Goal: Complete application form: Complete application form

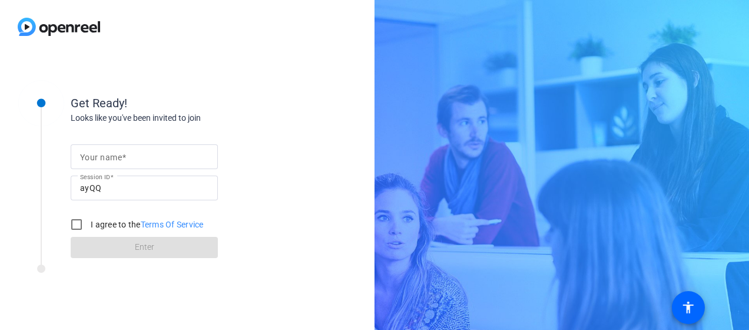
click at [114, 155] on mat-label "Your name" at bounding box center [101, 157] width 42 height 9
click at [114, 155] on input "Your name" at bounding box center [144, 157] width 128 height 14
click at [79, 221] on input "I agree to the Terms Of Service" at bounding box center [77, 225] width 24 height 24
checkbox input "true"
click at [118, 154] on mat-label "Your name" at bounding box center [101, 157] width 42 height 9
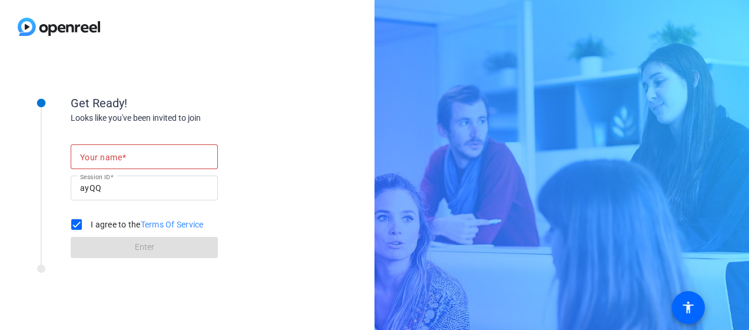
click at [118, 154] on input "Your name" at bounding box center [144, 157] width 128 height 14
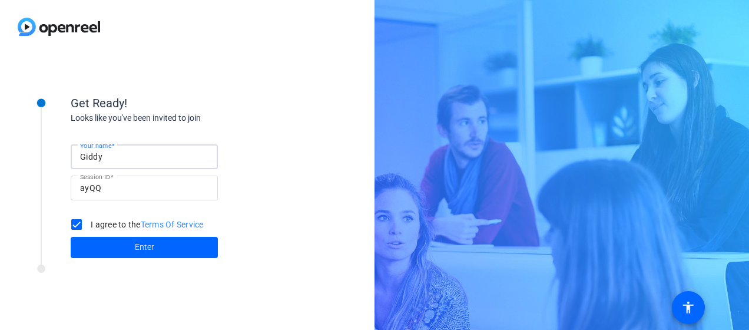
type input "Giddy Musvaire"
click at [140, 247] on span "Enter" at bounding box center [144, 247] width 19 height 12
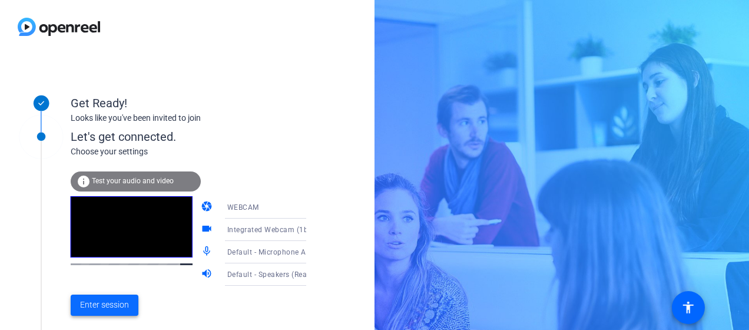
click at [102, 305] on span "Enter session" at bounding box center [104, 305] width 49 height 12
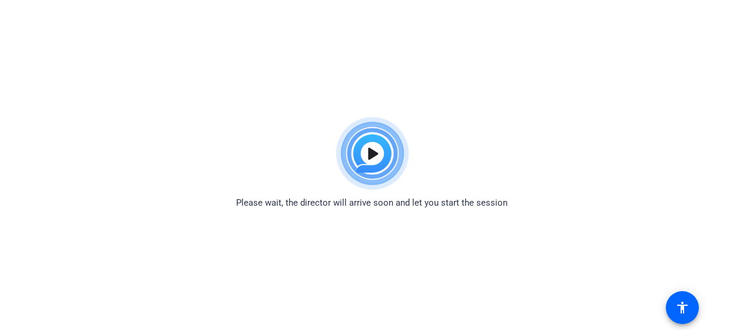
click at [365, 153] on img at bounding box center [372, 153] width 87 height 85
